Goal: Task Accomplishment & Management: Use online tool/utility

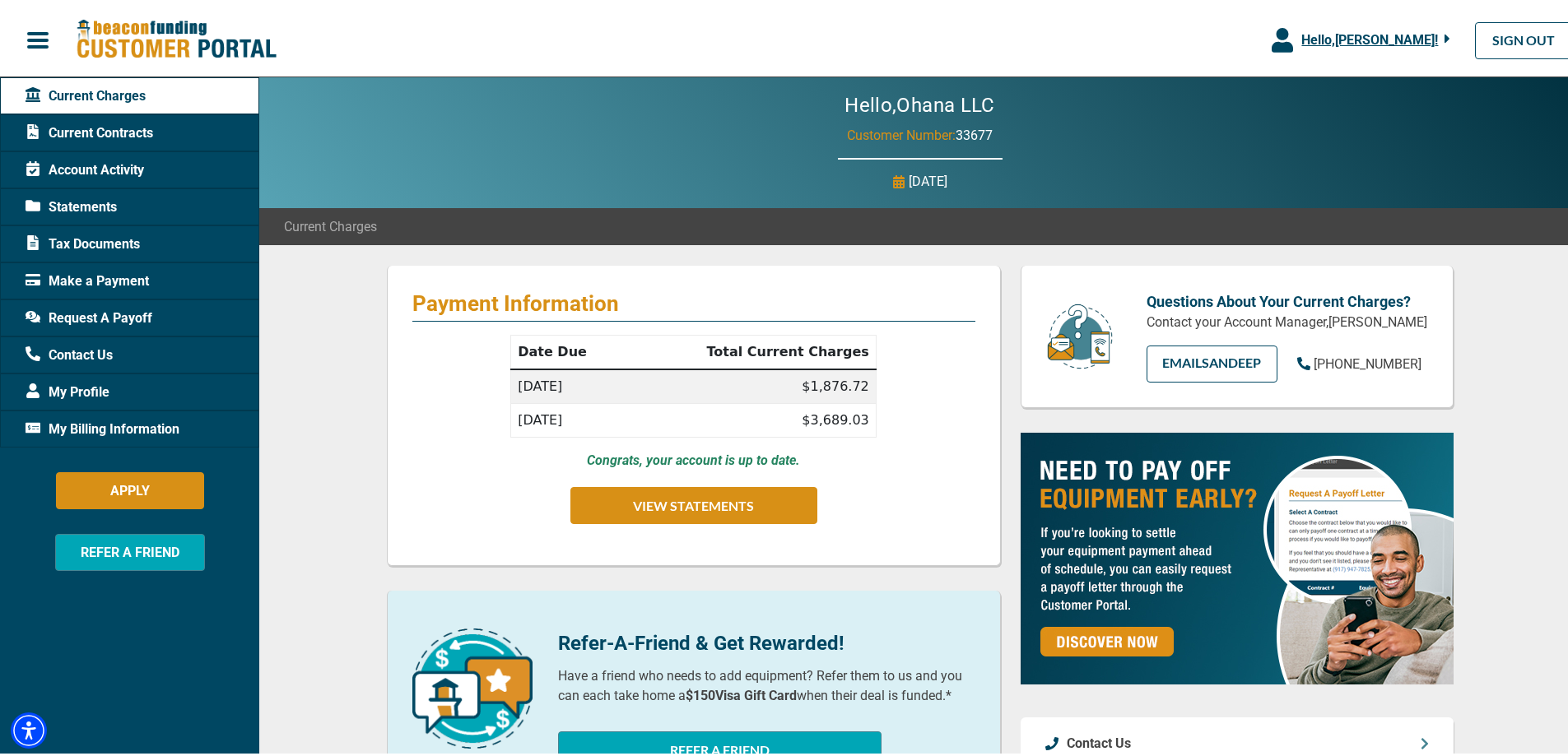
click at [134, 127] on span "Current Contracts" at bounding box center [90, 130] width 127 height 20
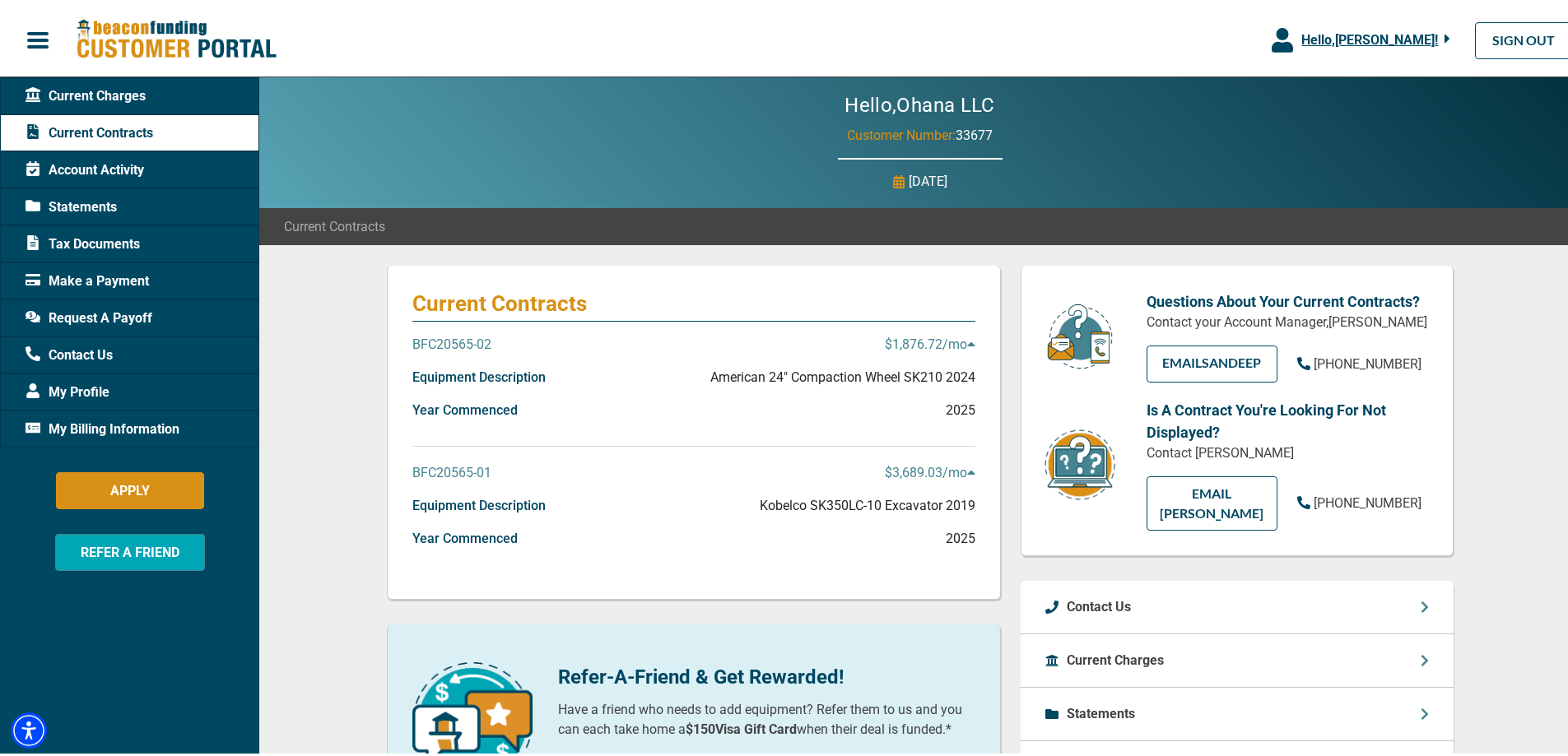
click at [1407, 40] on span "Hello, [PERSON_NAME] !" at bounding box center [1369, 36] width 137 height 15
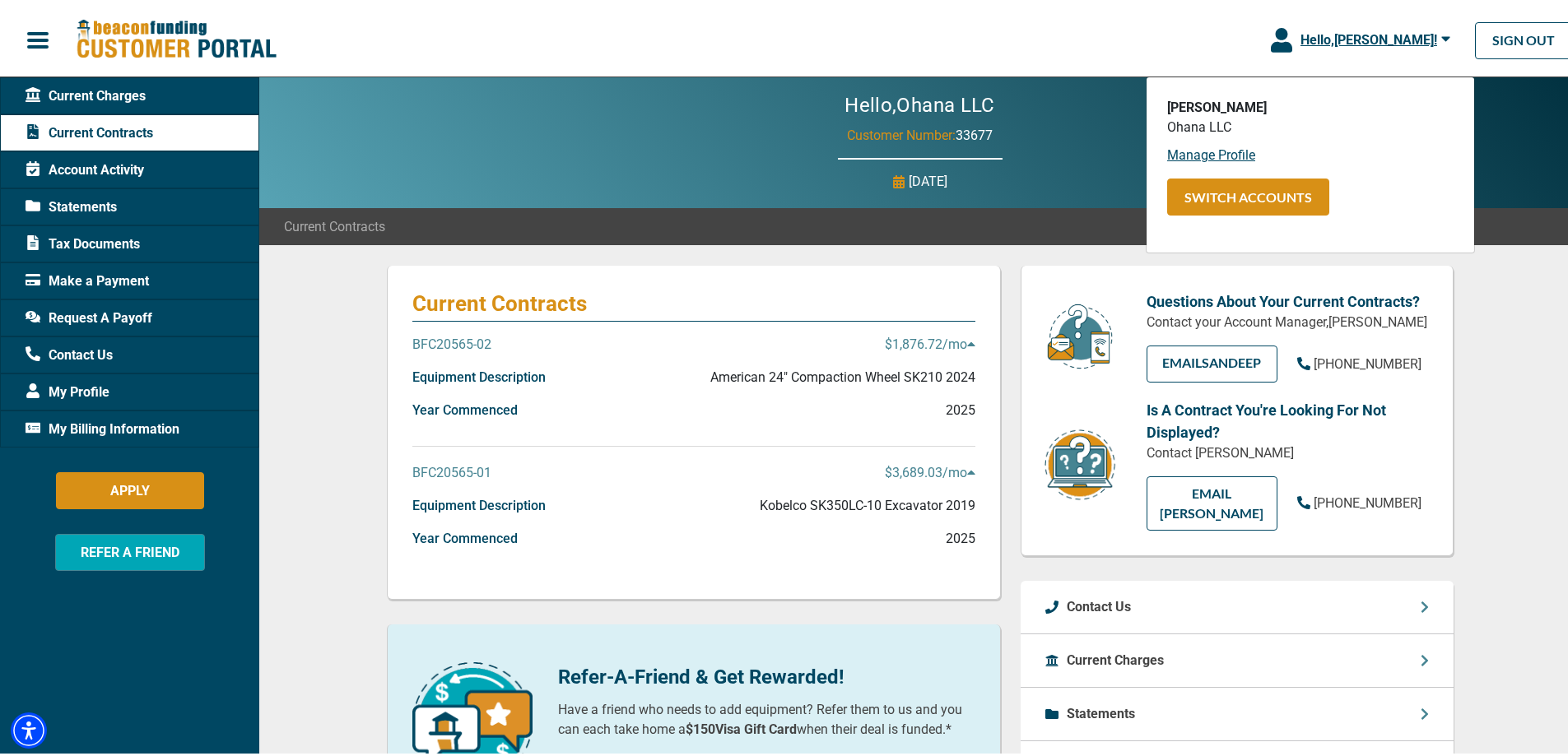
drag, startPoint x: 1273, startPoint y: 214, endPoint x: 1274, endPoint y: 205, distance: 9.1
click at [1274, 215] on div "SWITCH ACCOUNTS" at bounding box center [1310, 202] width 287 height 53
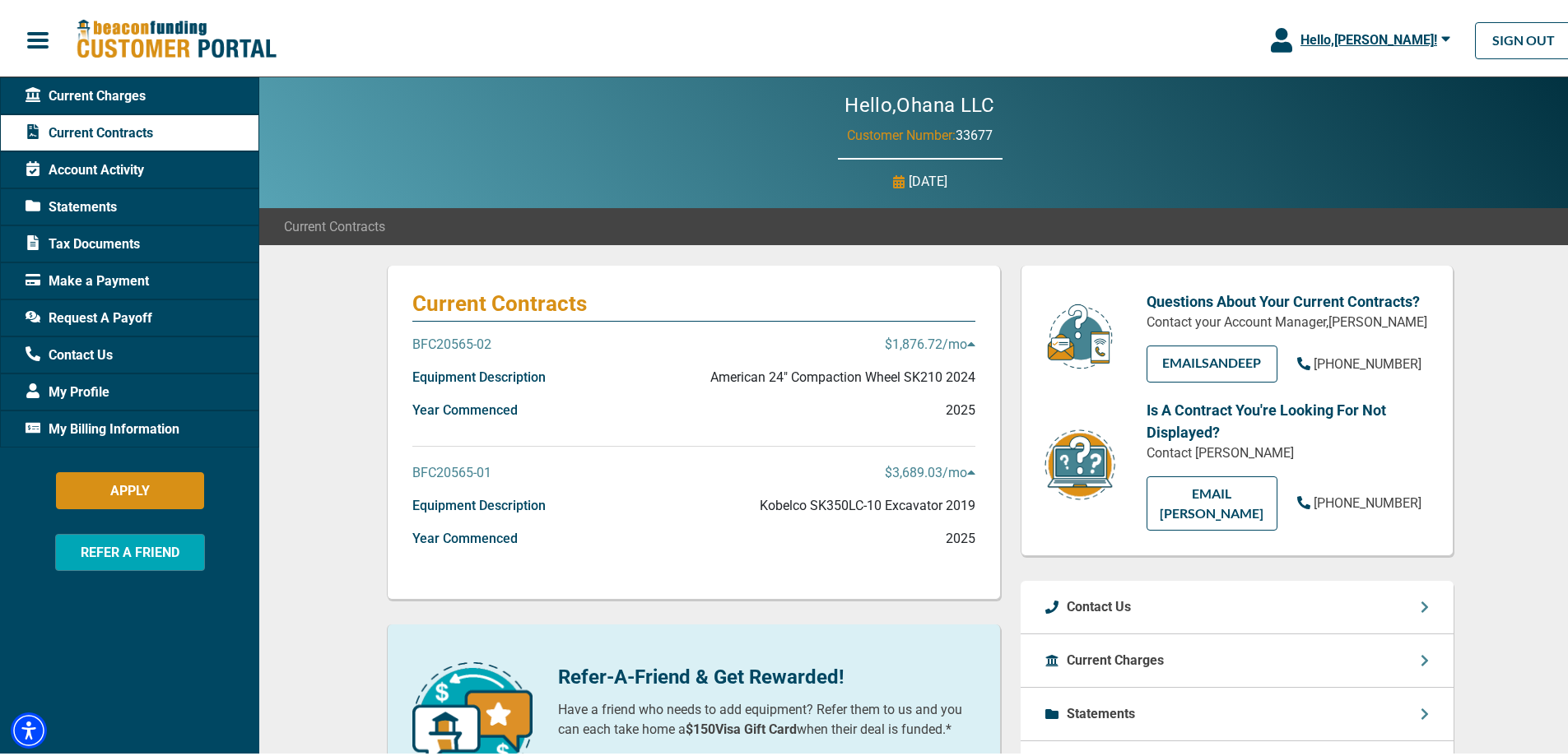
click at [1398, 31] on span "Hello, [PERSON_NAME] !" at bounding box center [1368, 36] width 137 height 15
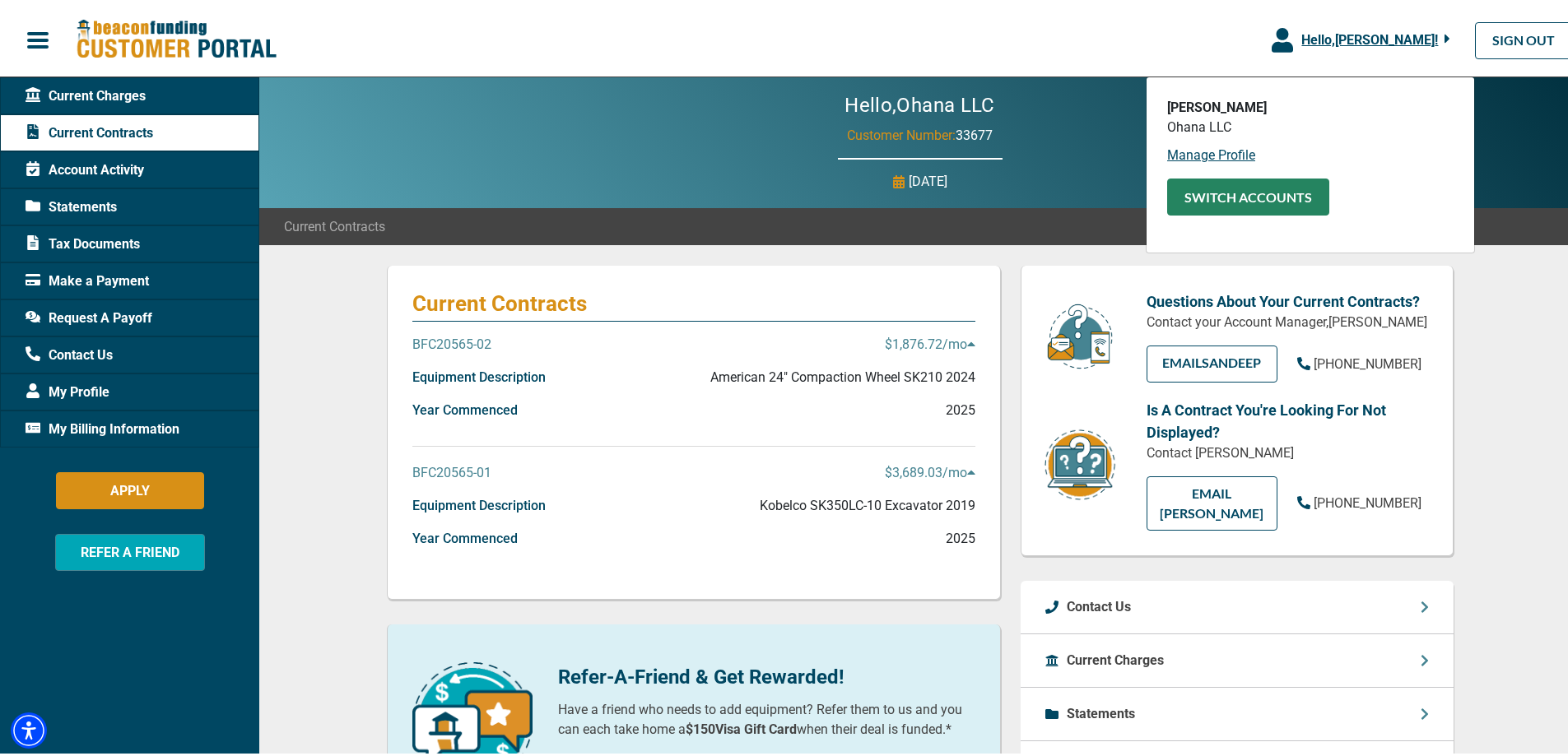
click at [1244, 183] on button "SWITCH ACCOUNTS" at bounding box center [1248, 194] width 162 height 37
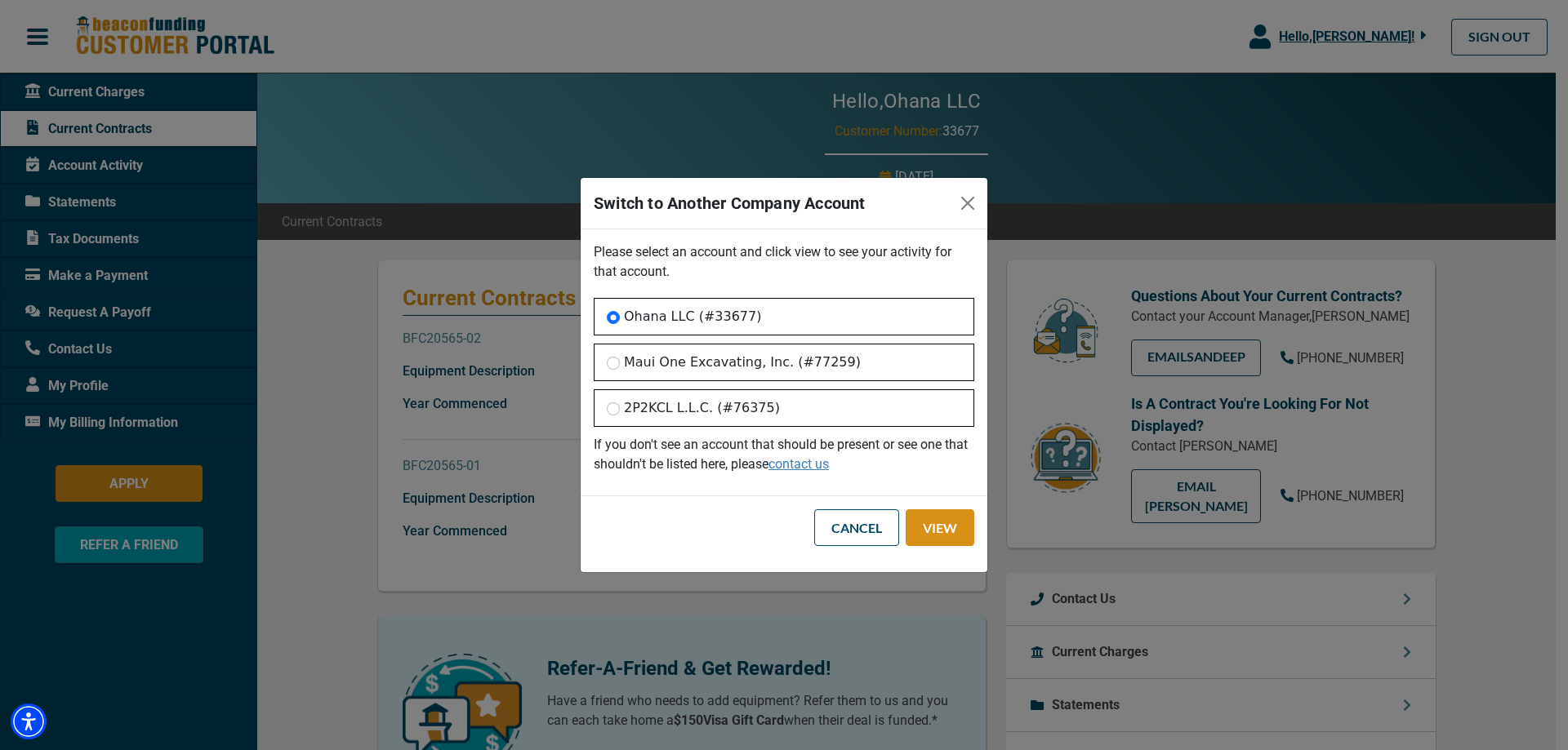
click at [664, 412] on label "2P2KCL L.L.C. (#76375)" at bounding box center [702, 407] width 156 height 20
click at [620, 412] on input "2P2KCL L.L.C. (#76375)" at bounding box center [613, 408] width 13 height 13
radio input "true"
click at [924, 530] on button "View" at bounding box center [940, 527] width 68 height 37
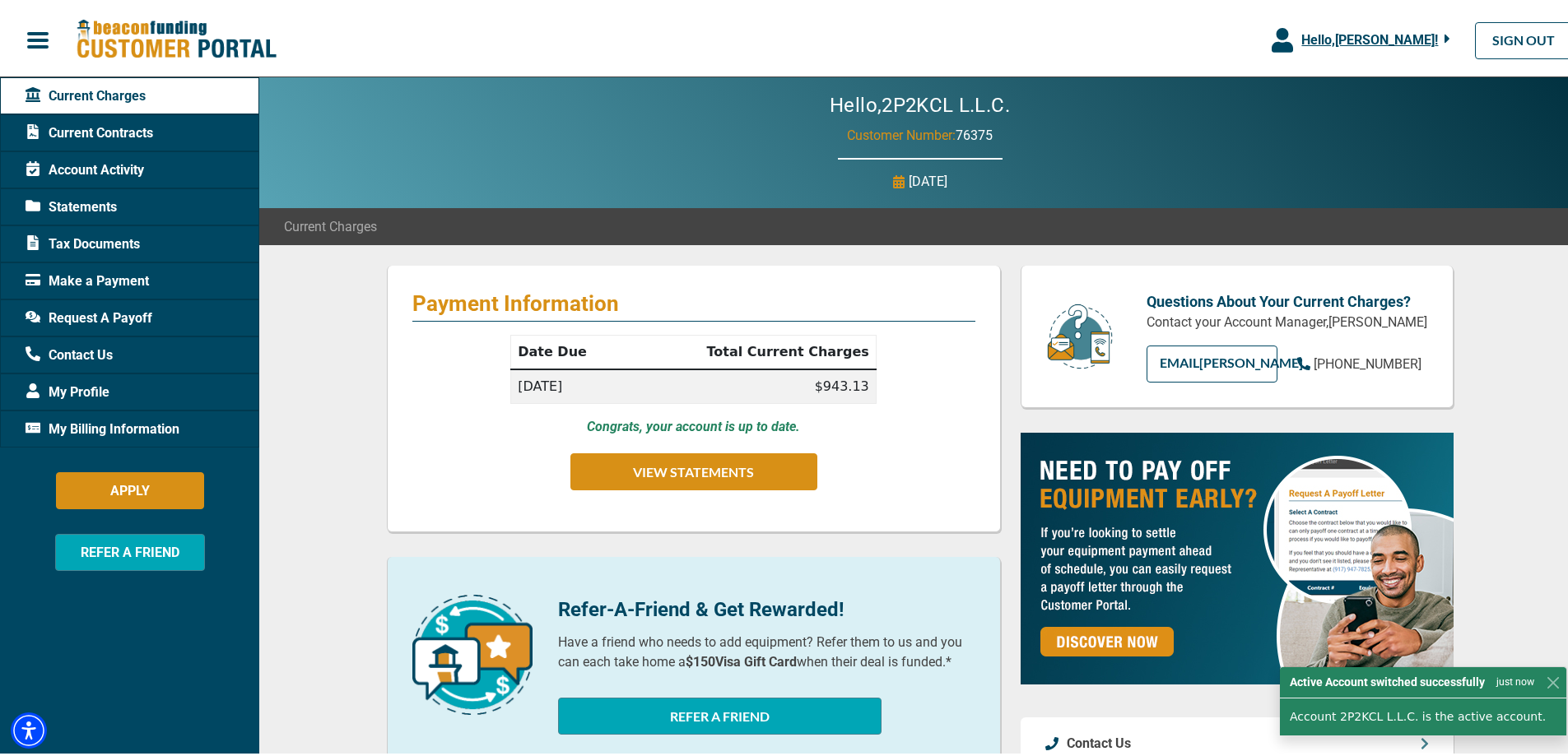
click at [158, 126] on div "Current Contracts" at bounding box center [129, 129] width 259 height 37
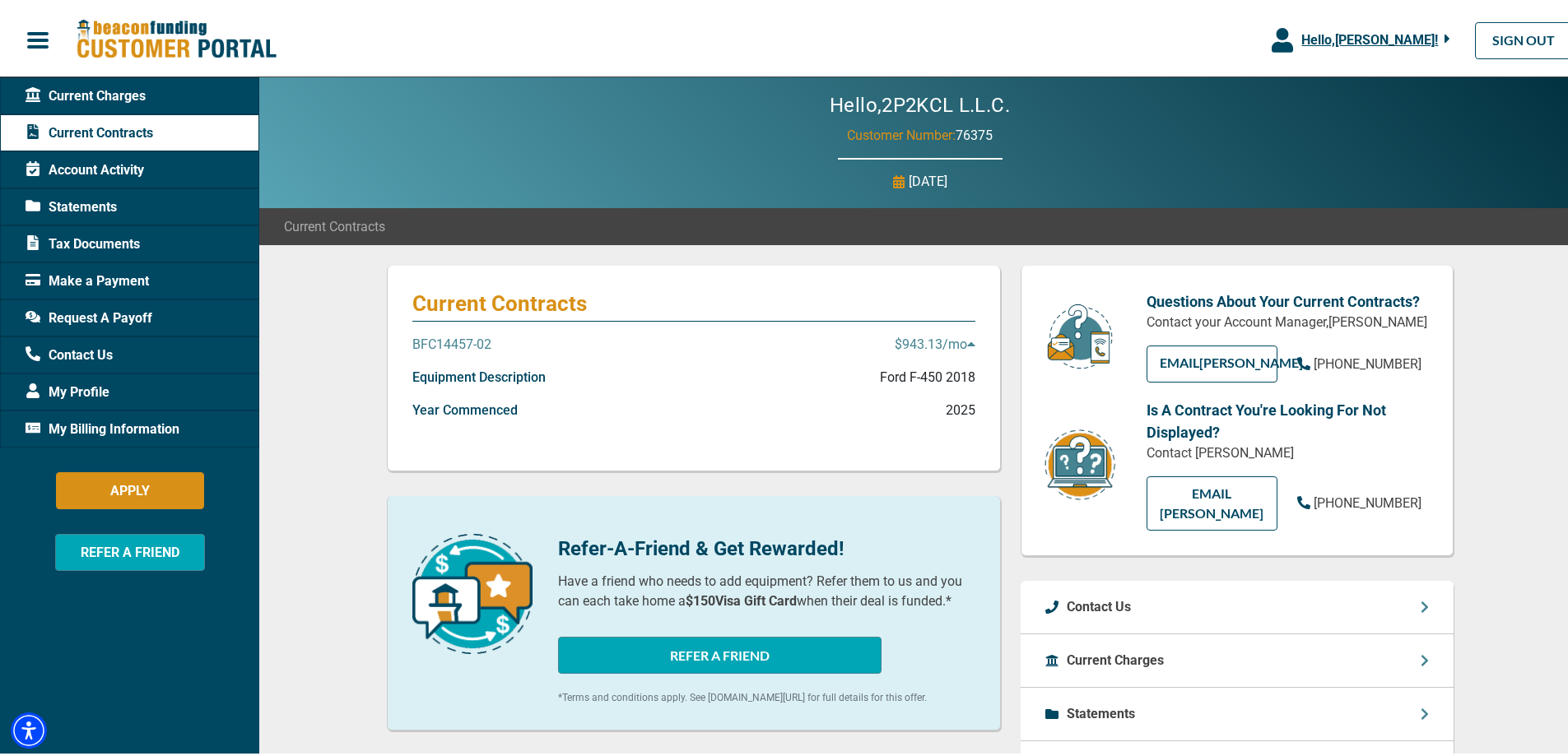
click at [135, 158] on span "Account Activity" at bounding box center [85, 167] width 119 height 20
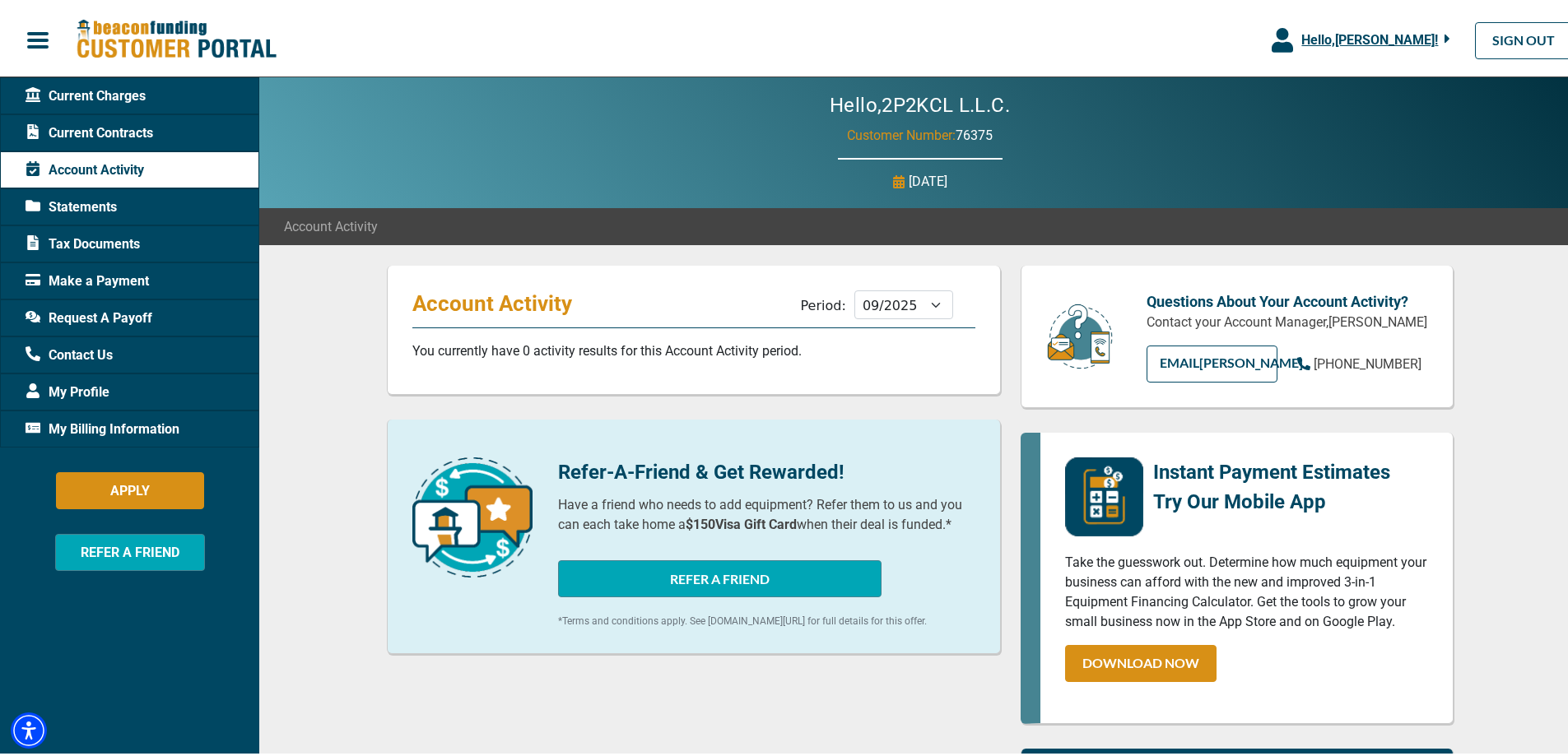
click at [128, 196] on div "Statements" at bounding box center [129, 203] width 259 height 37
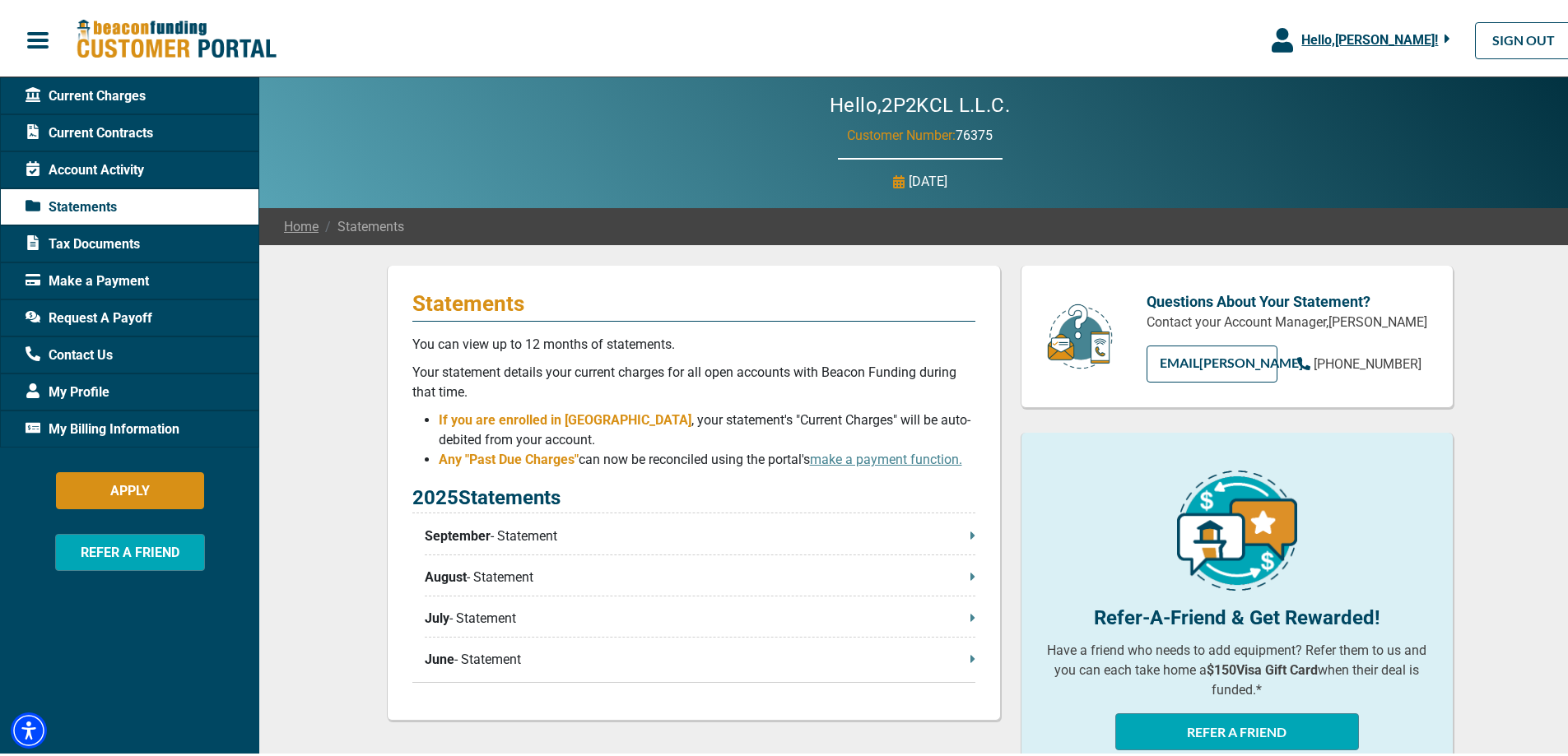
click at [115, 316] on span "Request A Payoff" at bounding box center [89, 315] width 127 height 20
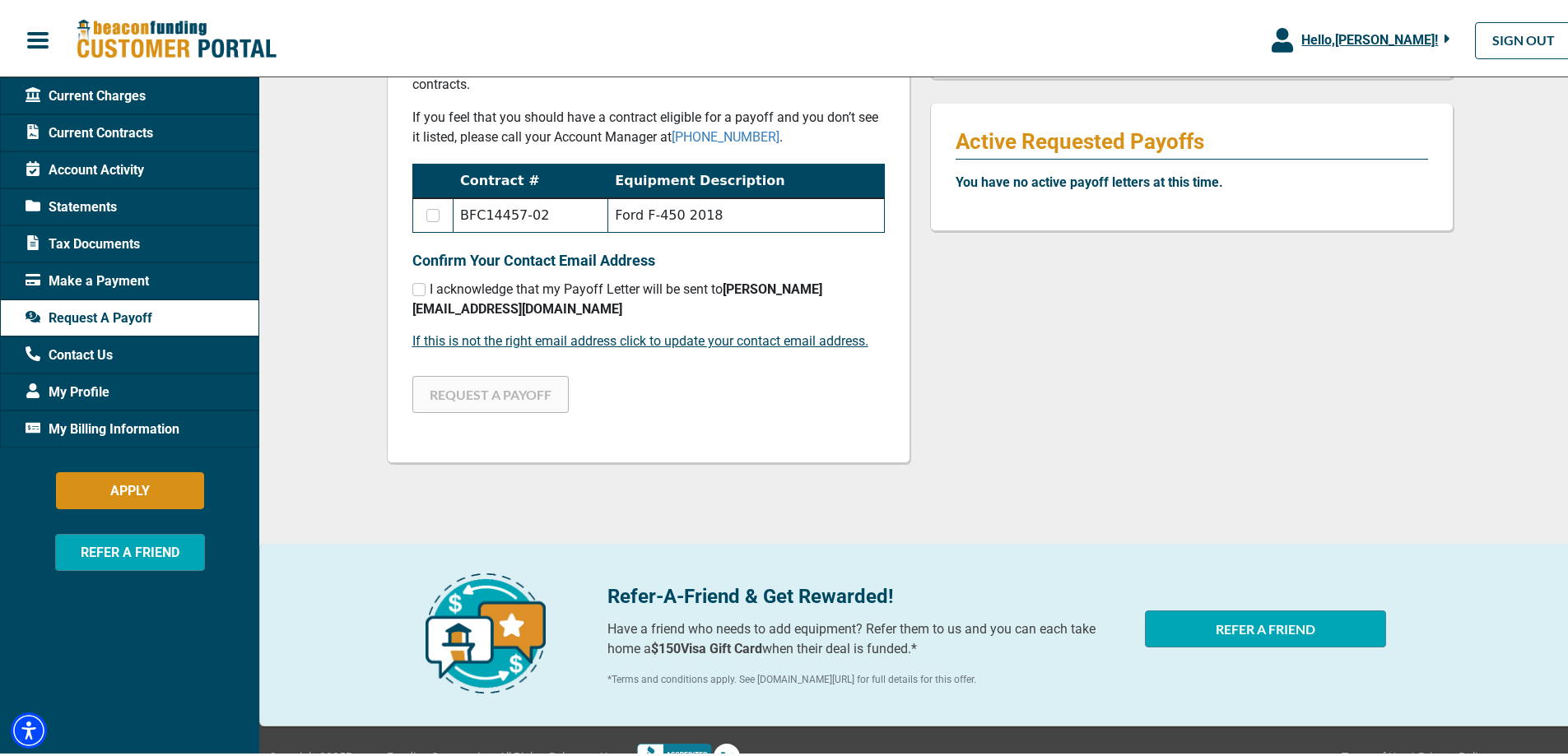
scroll to position [164, 0]
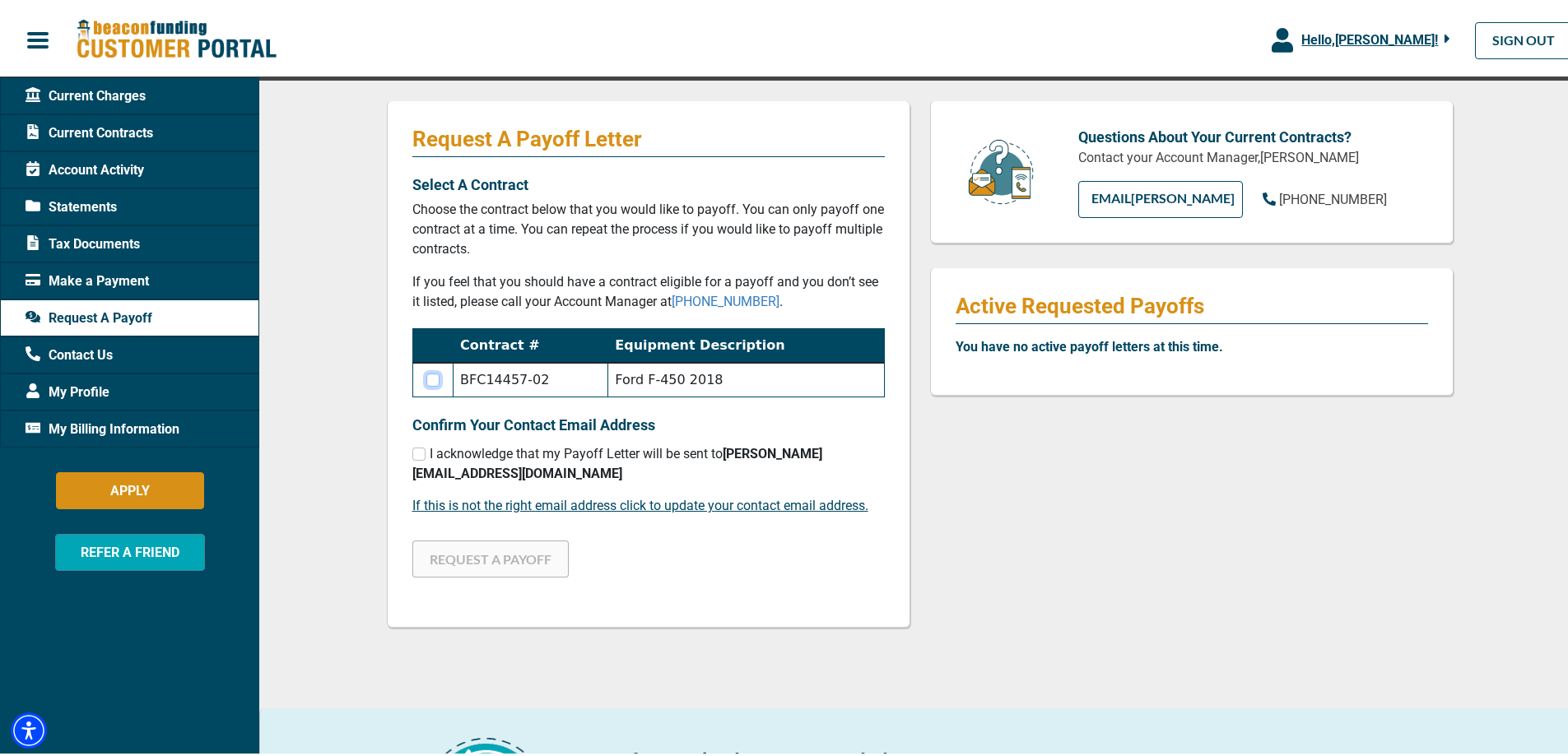
click at [426, 381] on input "checkbox" at bounding box center [432, 376] width 13 height 13
checkbox input "true"
click at [412, 453] on input "checkbox" at bounding box center [418, 450] width 13 height 13
checkbox input "true"
click at [482, 537] on button "REQUEST A PAYOFF" at bounding box center [491, 555] width 157 height 37
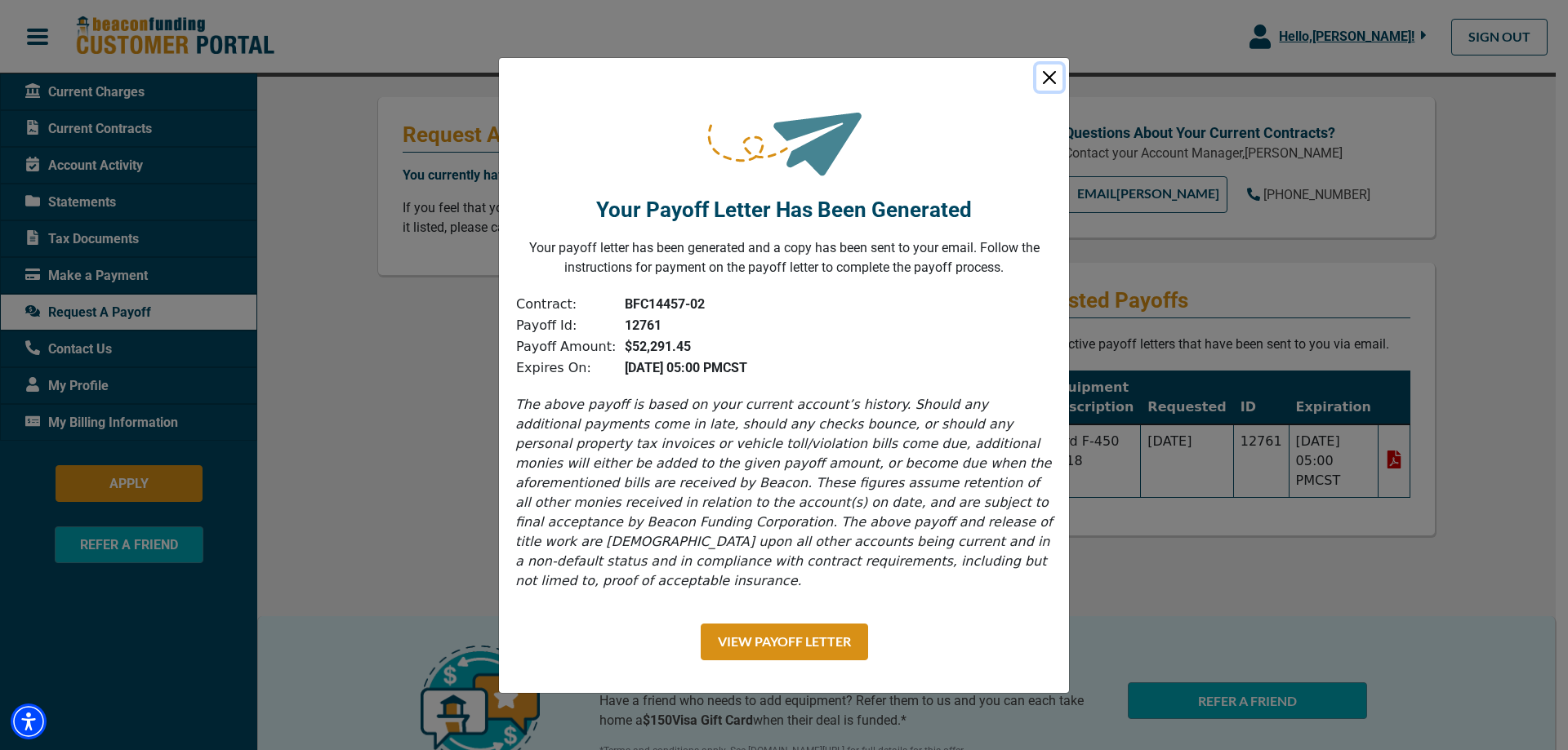
click at [1048, 85] on button "Close" at bounding box center [1049, 78] width 26 height 26
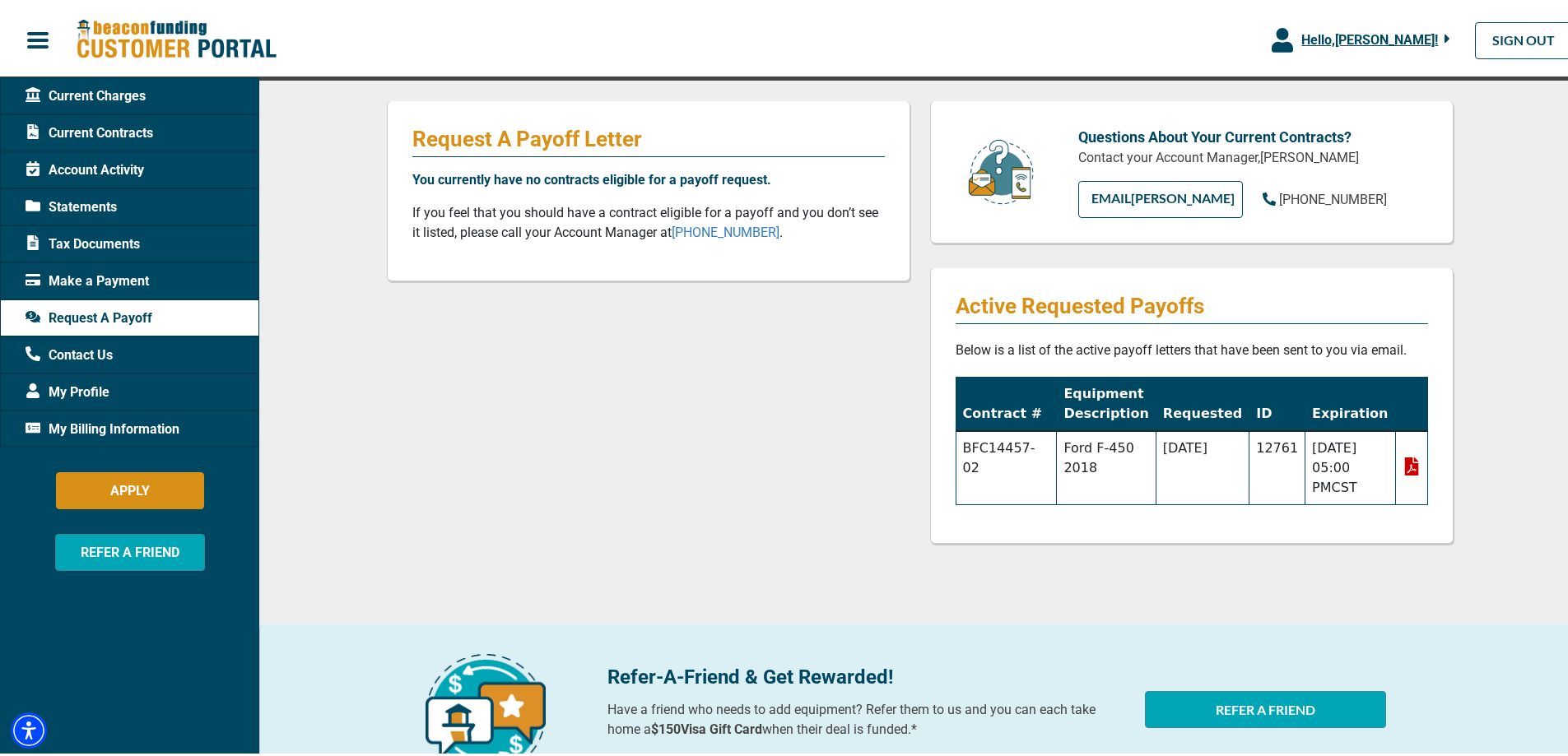
click at [89, 88] on span "Current Charges" at bounding box center [86, 93] width 121 height 20
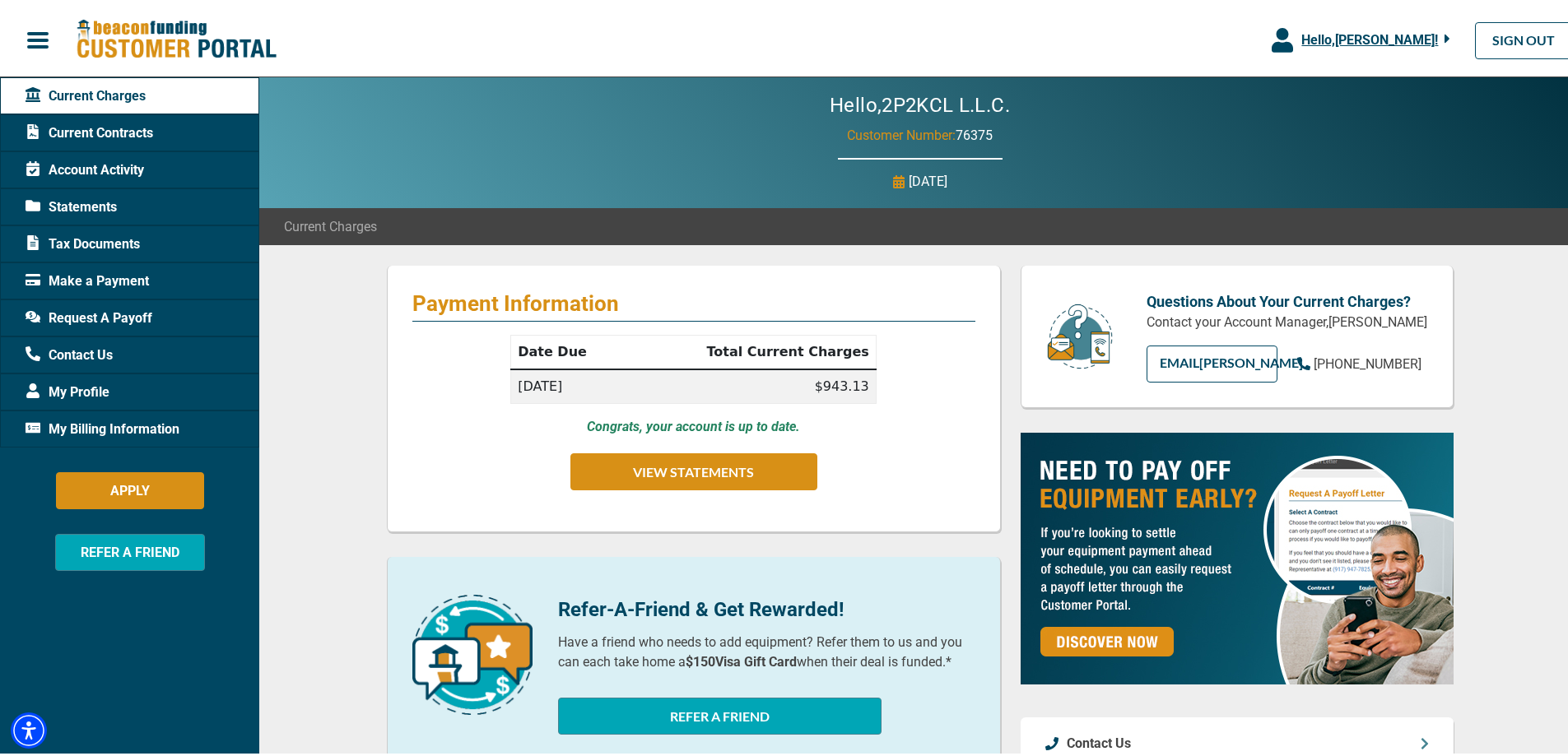
click at [119, 317] on span "Request A Payoff" at bounding box center [89, 315] width 127 height 20
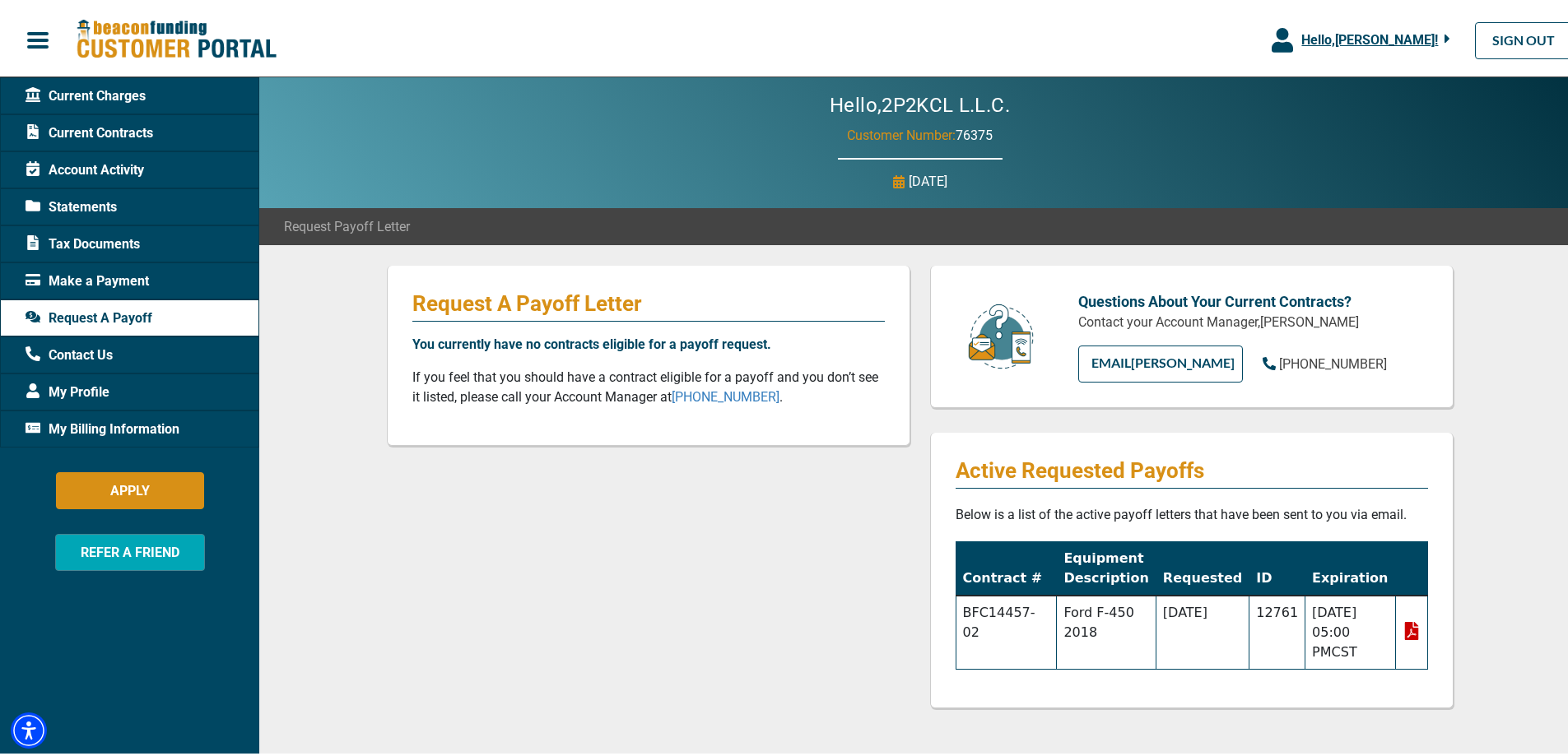
click at [1404, 625] on icon at bounding box center [1411, 628] width 14 height 18
